Goal: Task Accomplishment & Management: Manage account settings

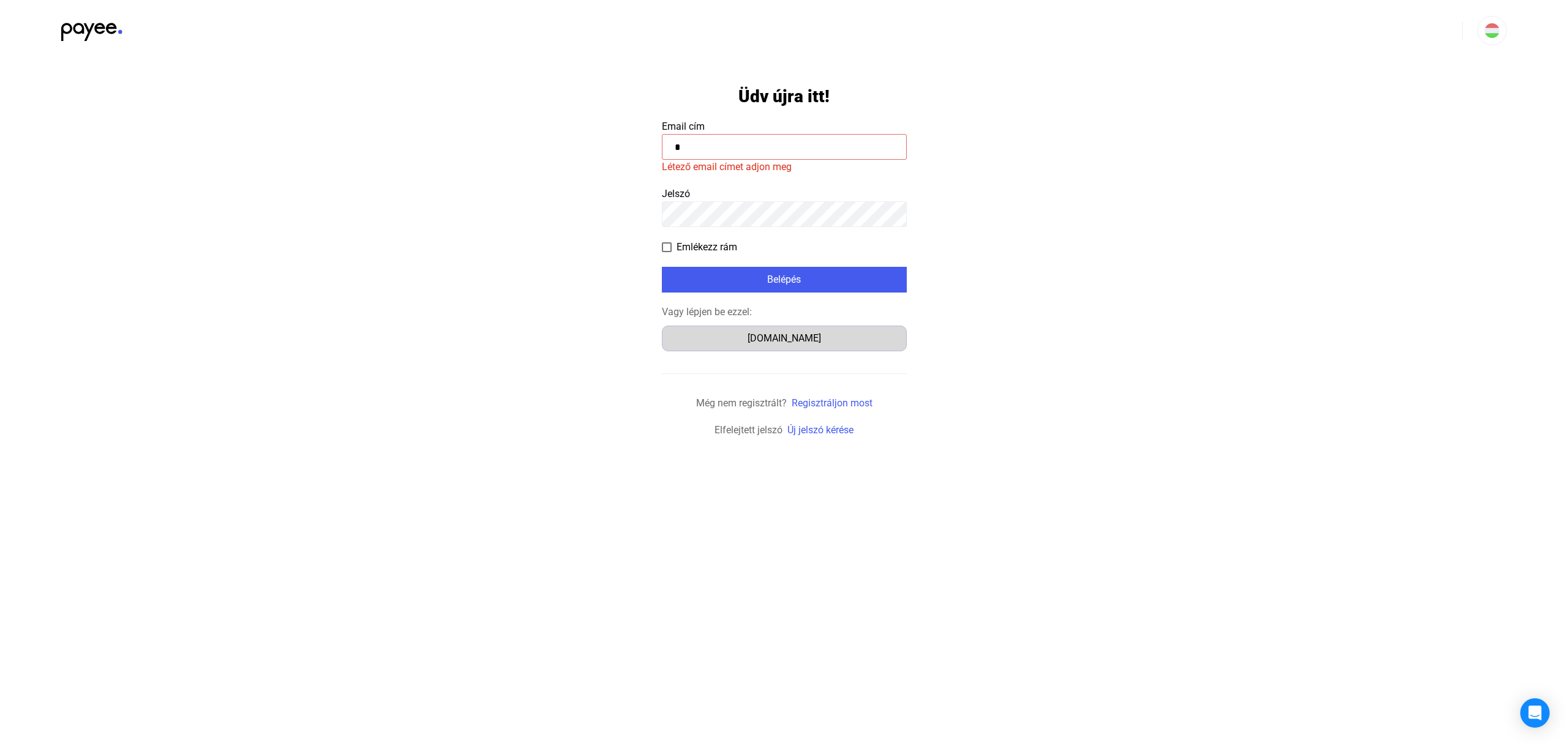
type input "*"
click at [822, 347] on button "[DOMAIN_NAME]" at bounding box center [784, 338] width 245 height 26
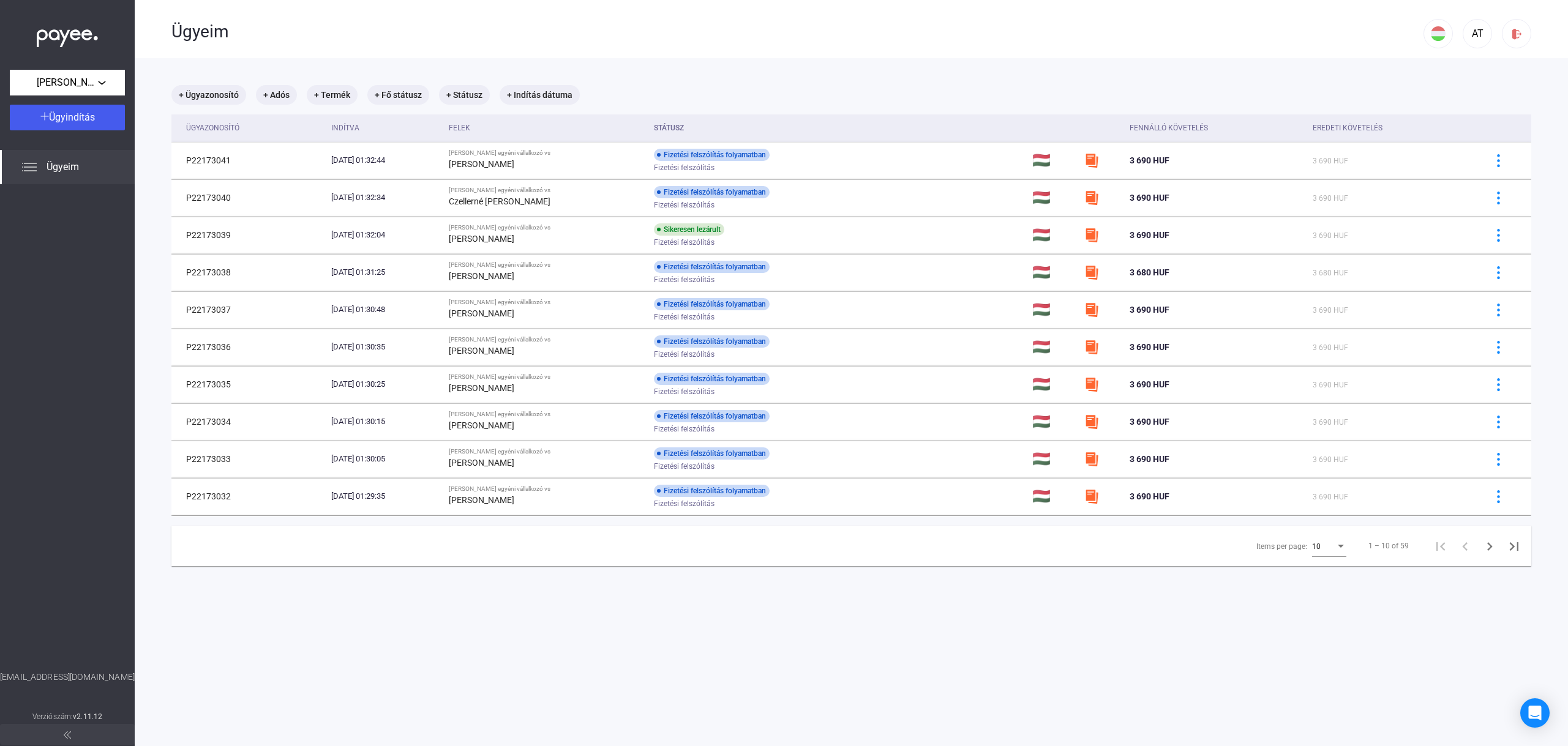
click at [78, 169] on span "Ügyeim" at bounding box center [63, 167] width 33 height 15
click at [28, 165] on img at bounding box center [29, 167] width 15 height 15
click at [1320, 540] on div "10" at bounding box center [1323, 546] width 23 height 15
click at [1326, 571] on span "25" at bounding box center [1331, 569] width 34 height 15
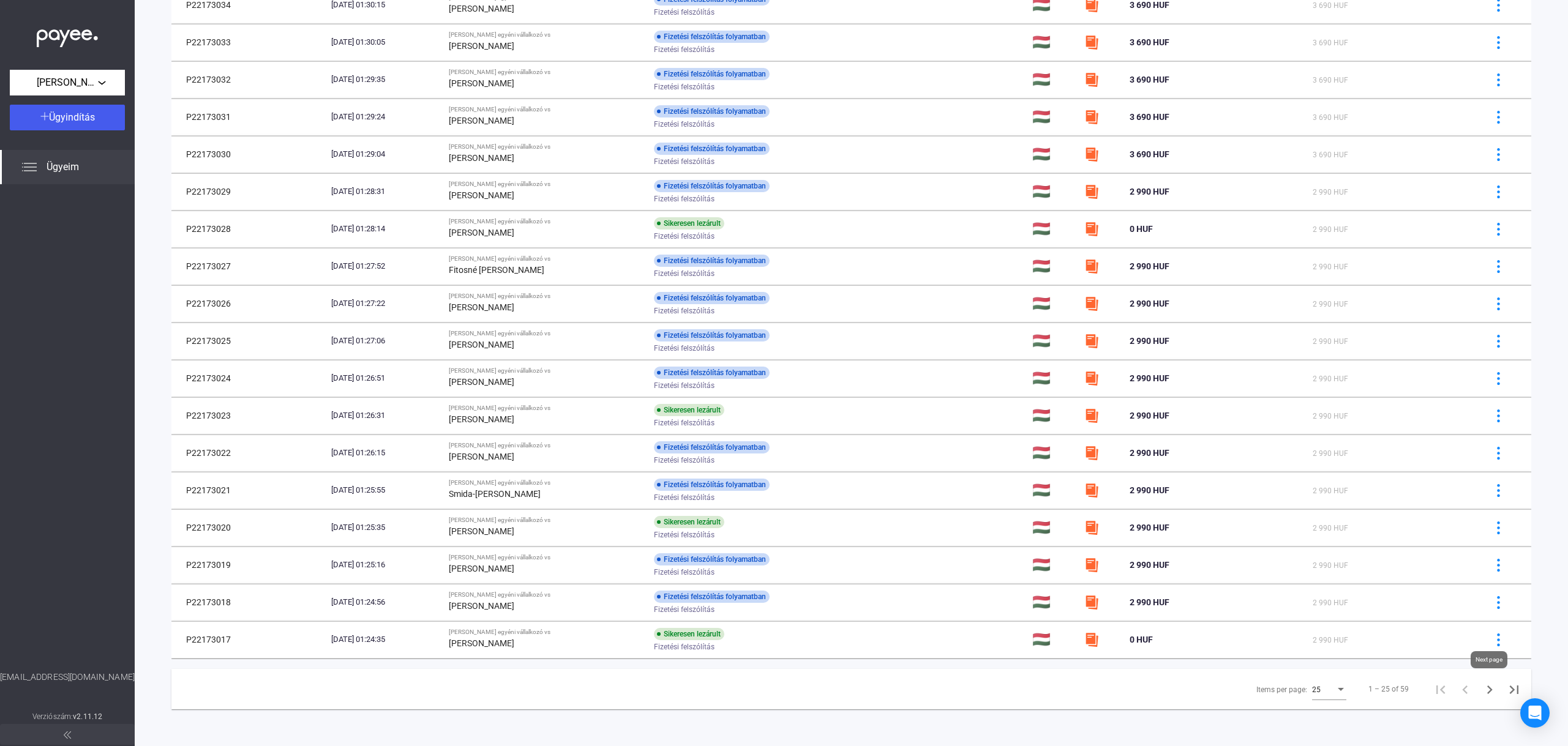
click at [1483, 689] on icon "Next page" at bounding box center [1490, 689] width 17 height 17
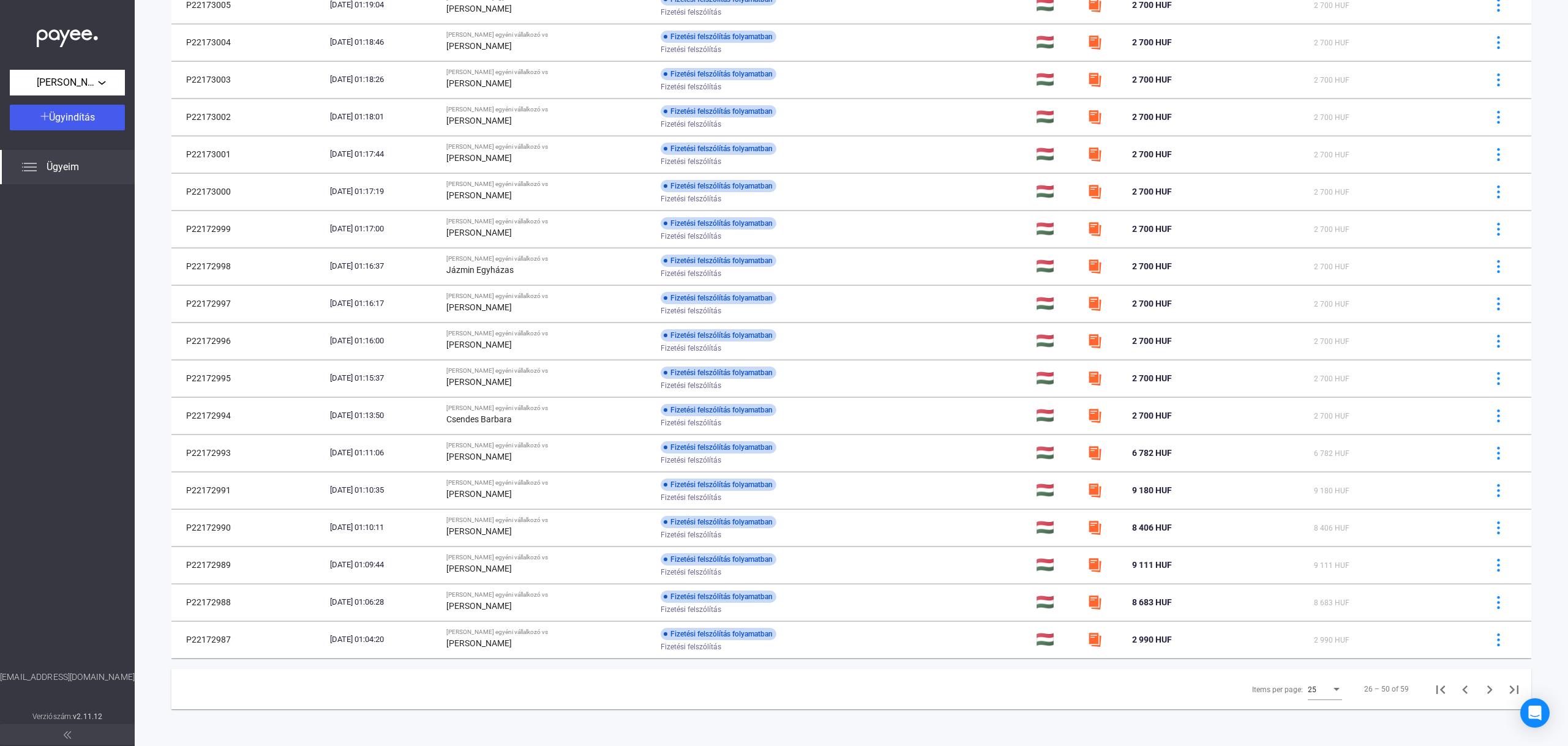
scroll to position [417, 0]
click at [1486, 689] on icon "Next page" at bounding box center [1490, 689] width 17 height 17
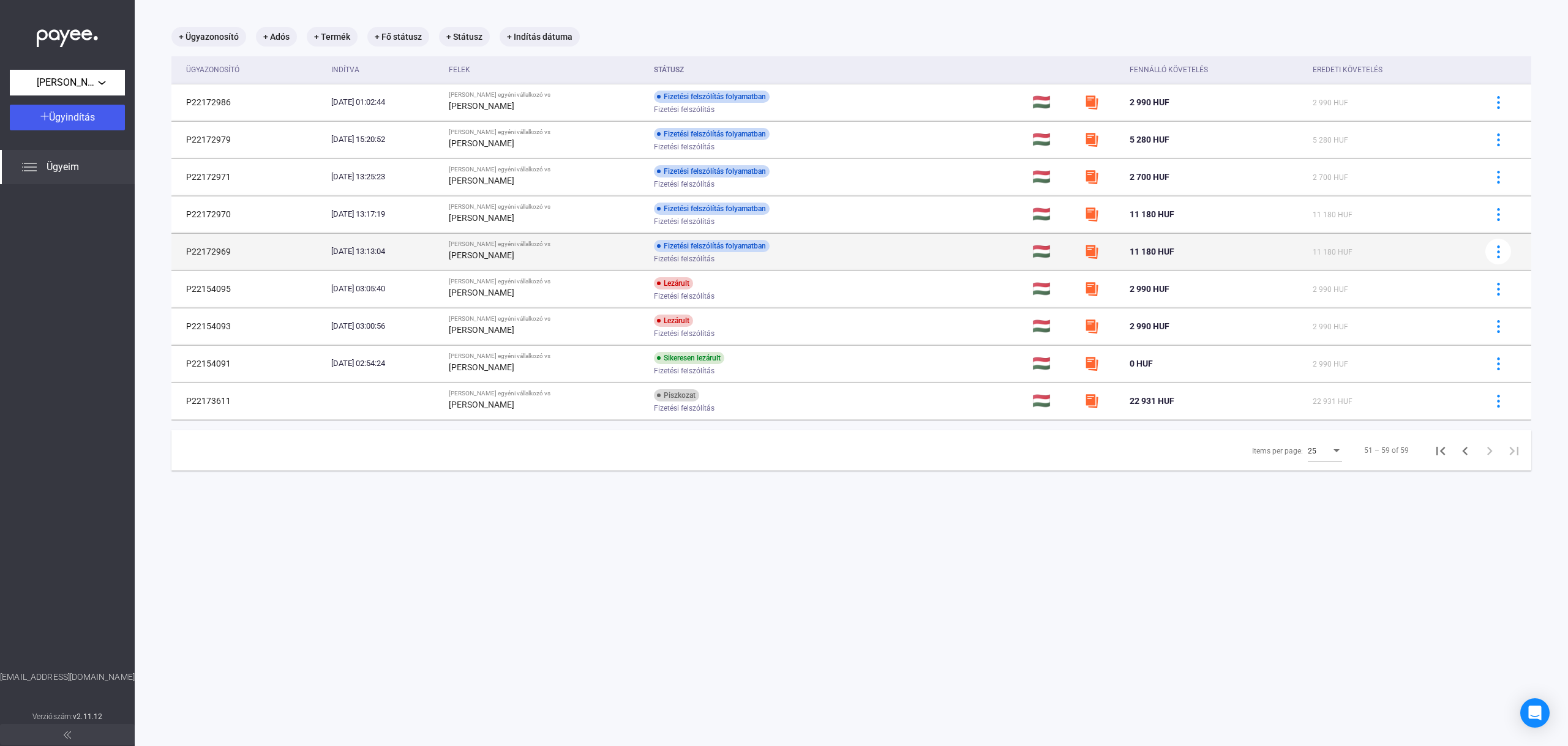
scroll to position [57, 0]
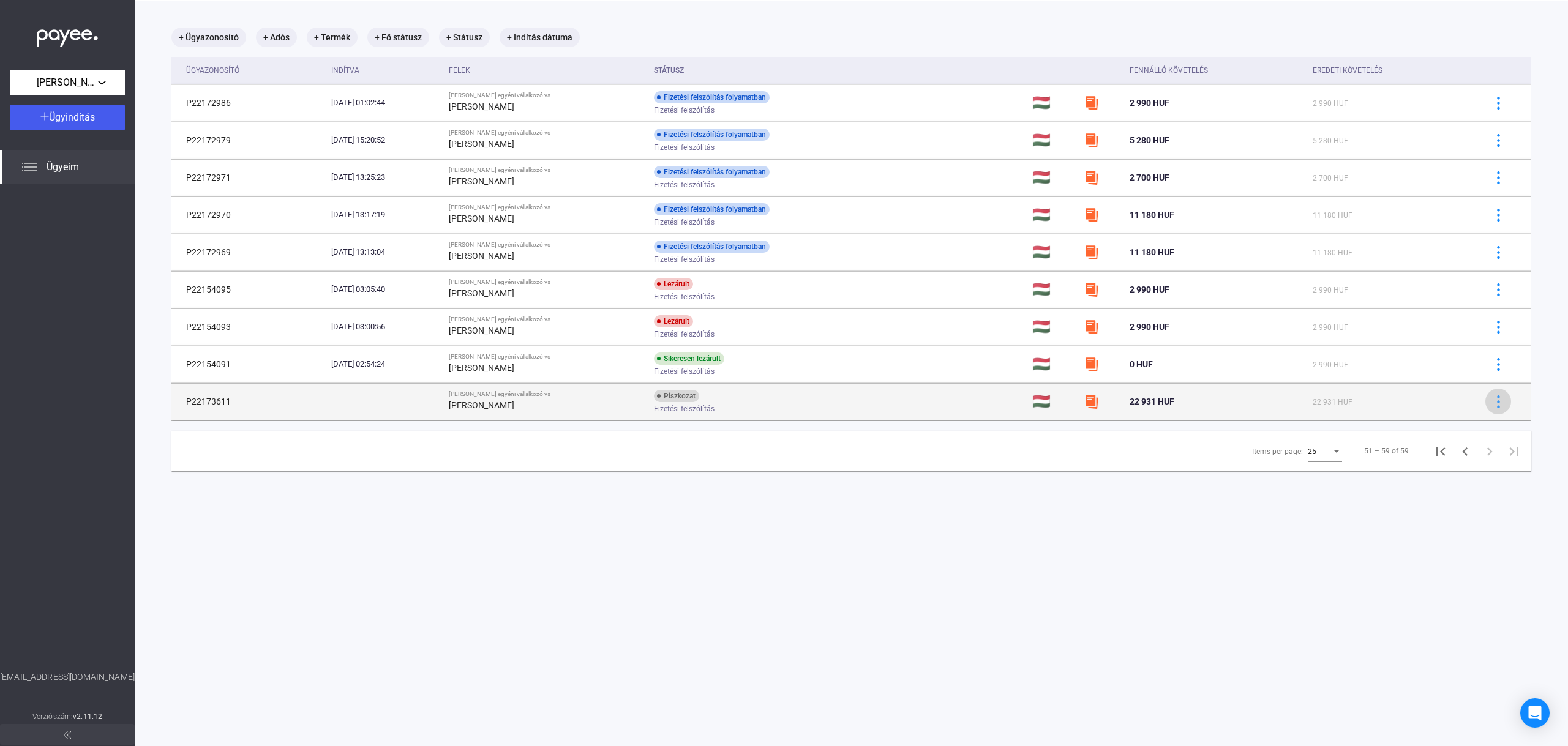
click at [1504, 401] on img at bounding box center [1498, 401] width 13 height 13
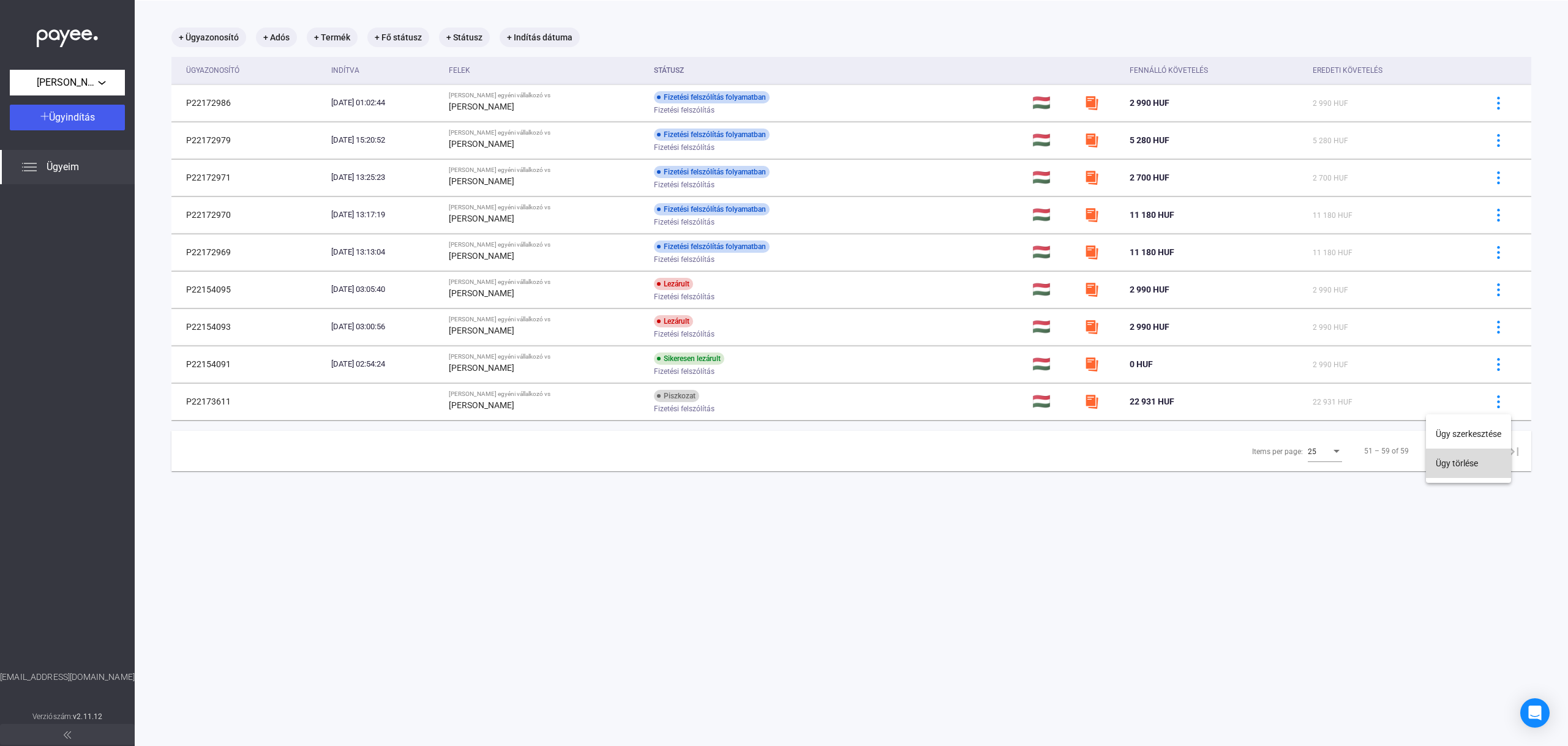
click at [1462, 470] on button "Ügy törlése" at bounding box center [1469, 463] width 85 height 29
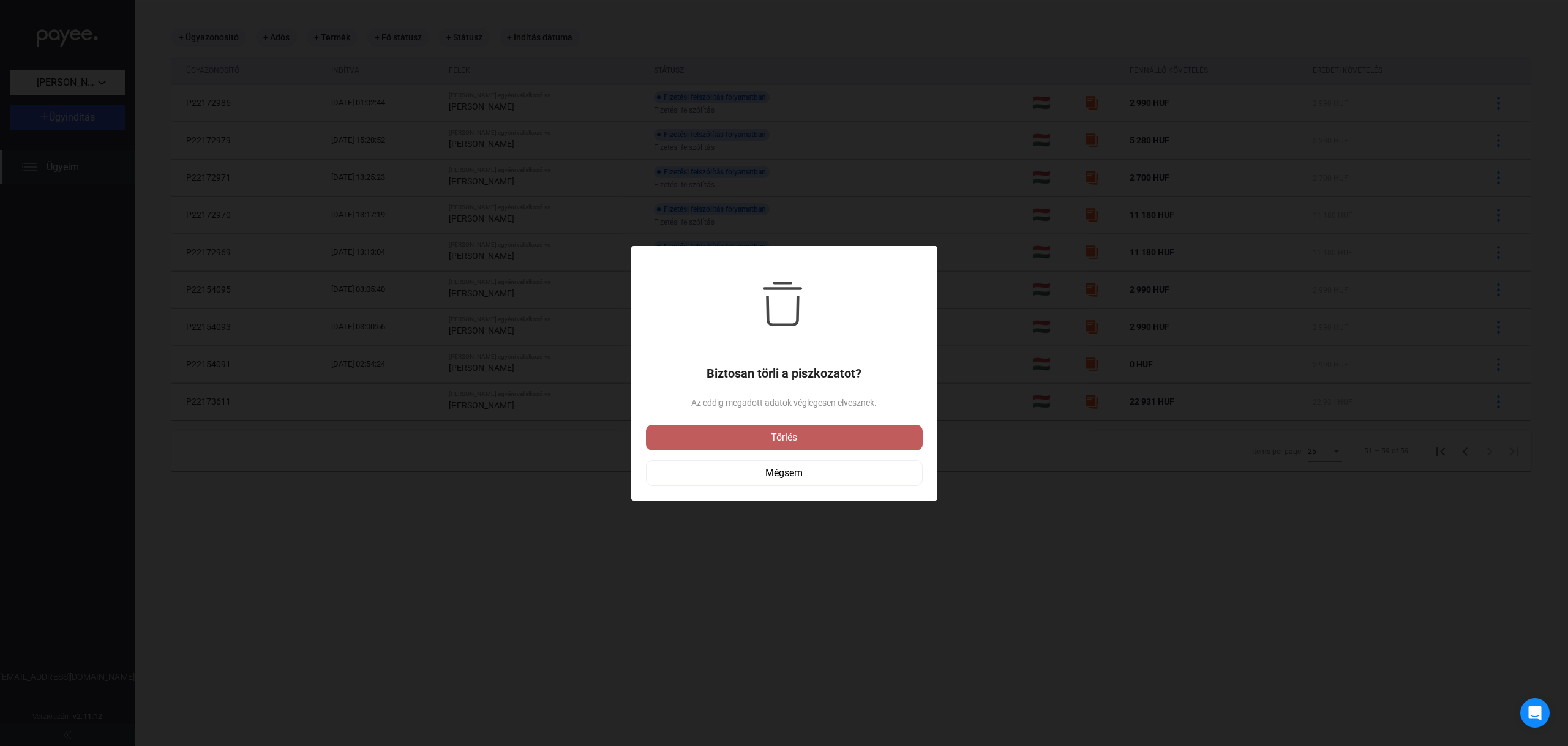
click at [886, 445] on button "Törlés" at bounding box center [784, 437] width 276 height 26
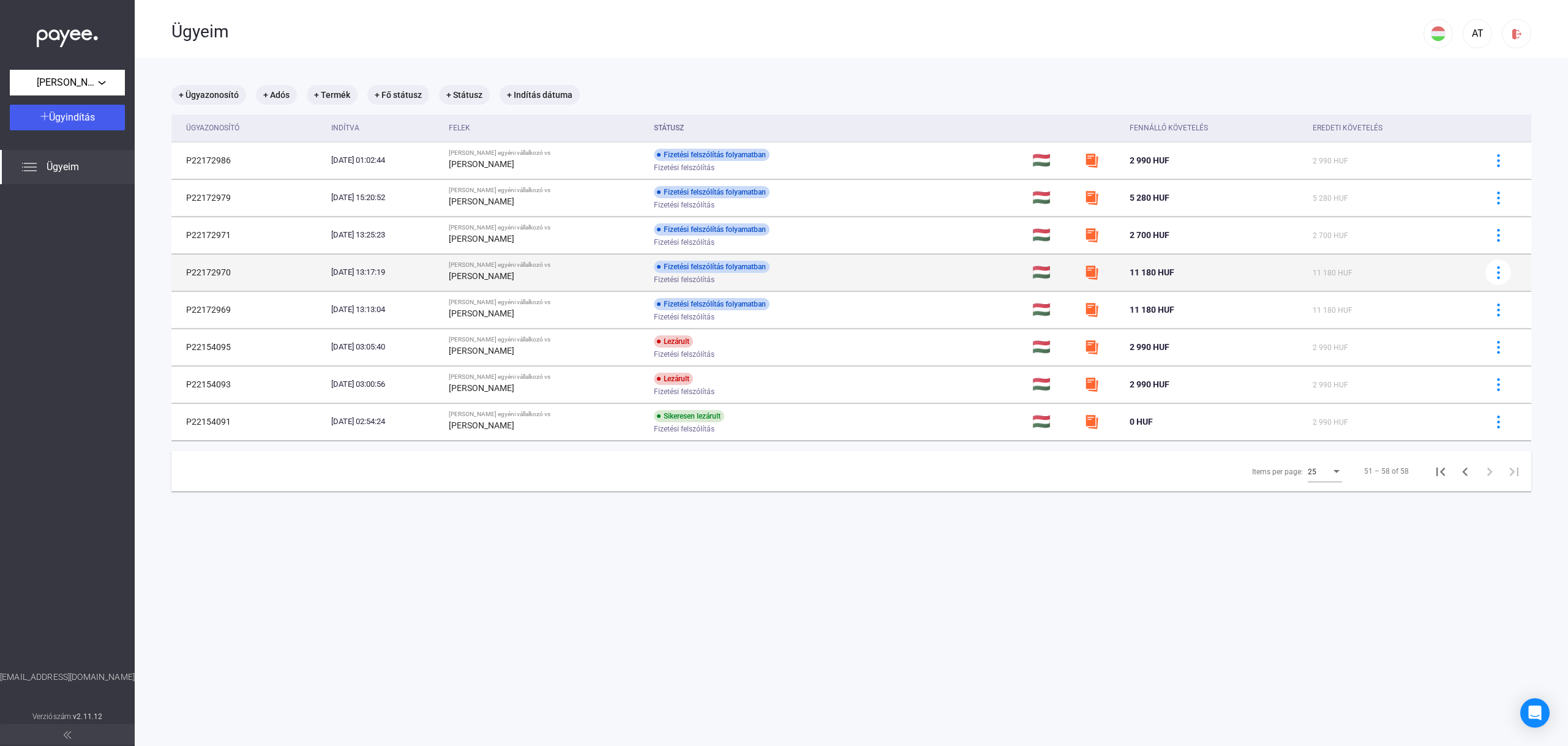
scroll to position [0, 0]
